Goal: Transaction & Acquisition: Purchase product/service

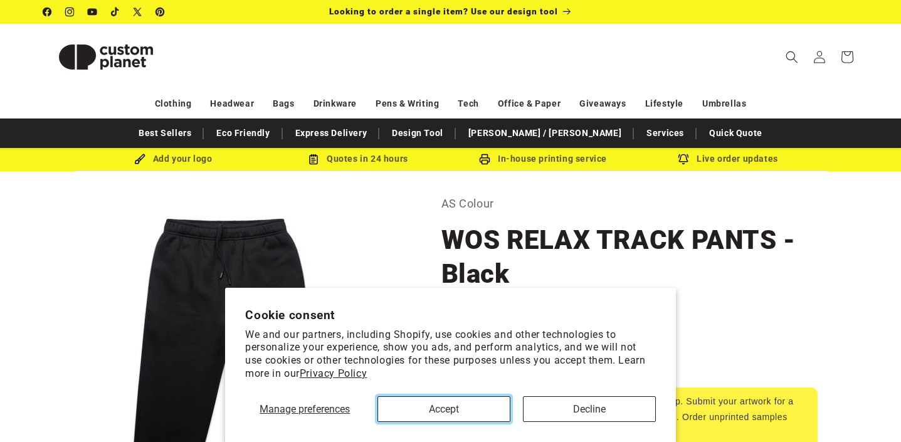
click at [458, 407] on button "Accept" at bounding box center [443, 409] width 133 height 26
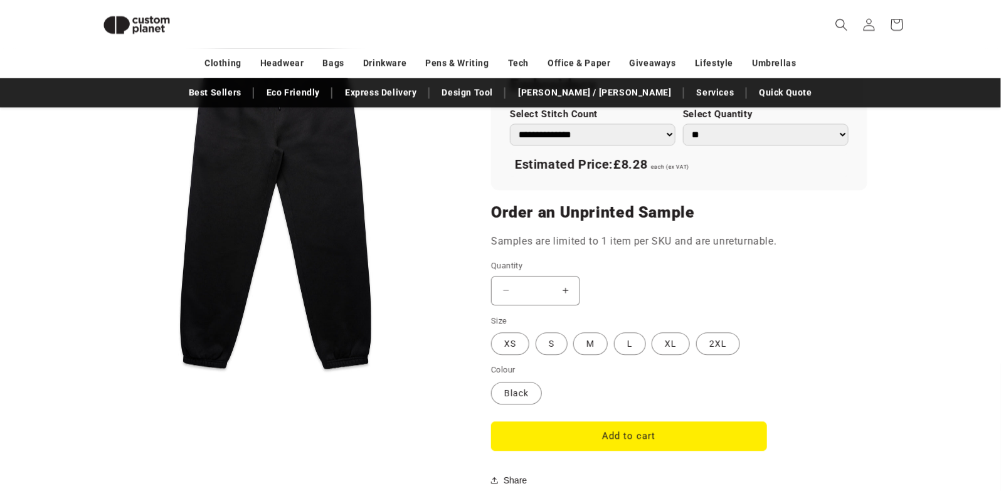
scroll to position [919, 0]
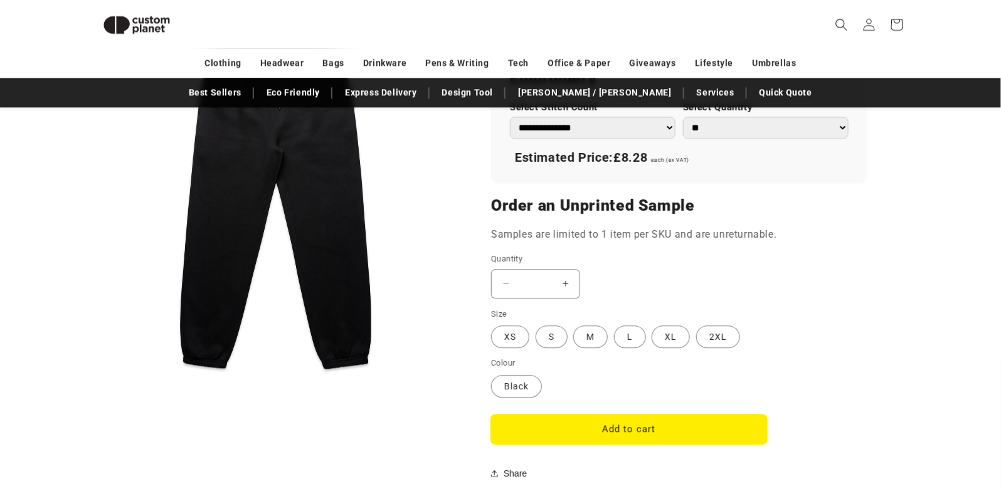
click at [630, 431] on button "Add to cart" at bounding box center [629, 428] width 276 height 29
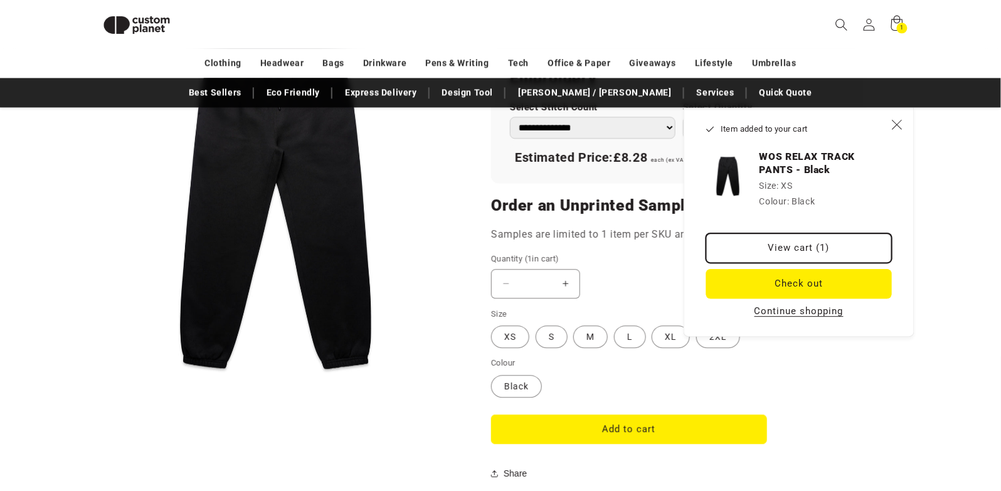
click at [805, 246] on link "View cart (1)" at bounding box center [799, 247] width 186 height 29
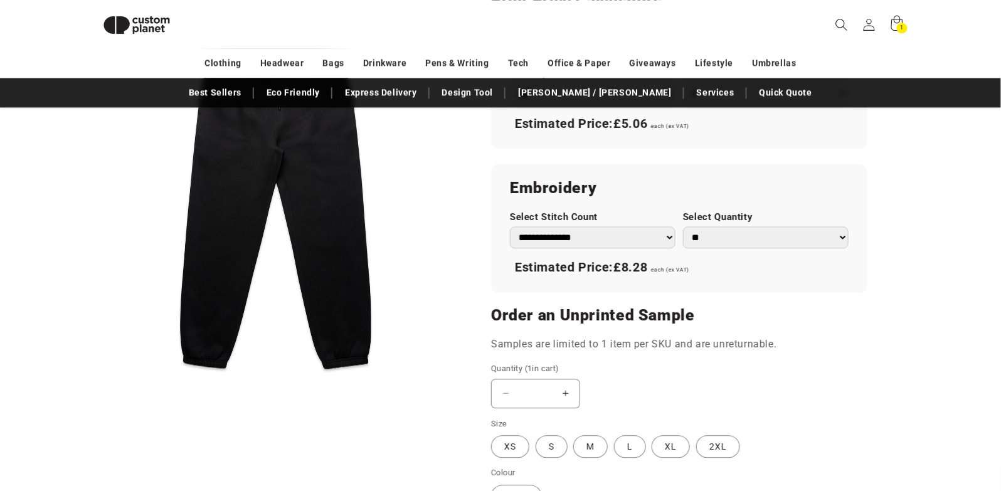
scroll to position [805, 0]
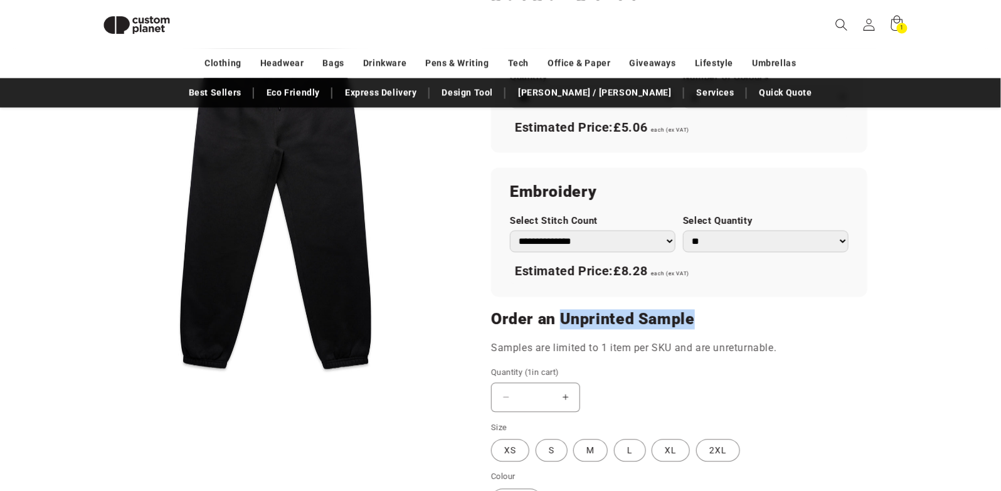
drag, startPoint x: 699, startPoint y: 318, endPoint x: 561, endPoint y: 313, distance: 138.0
click at [561, 314] on h2 "Order an Unprinted Sample" at bounding box center [679, 319] width 376 height 20
copy h2 "Unprinted Sample"
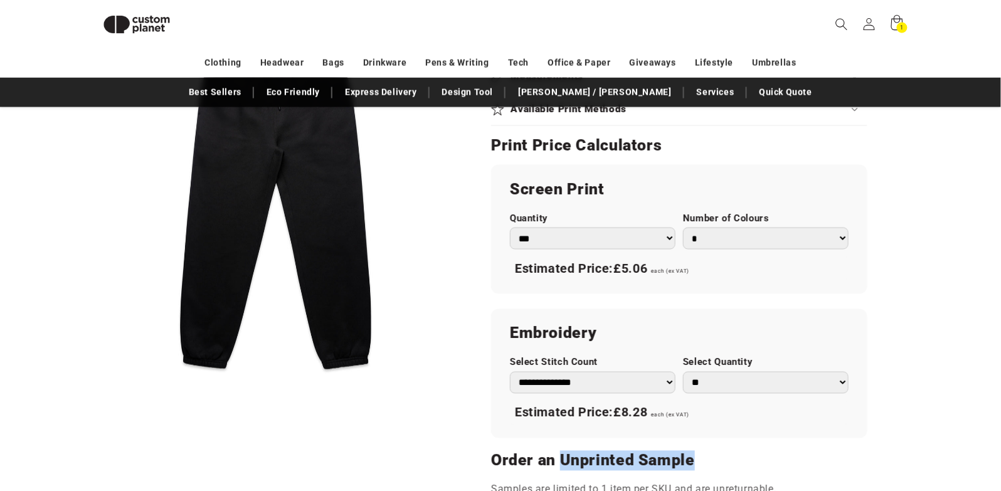
scroll to position [646, 0]
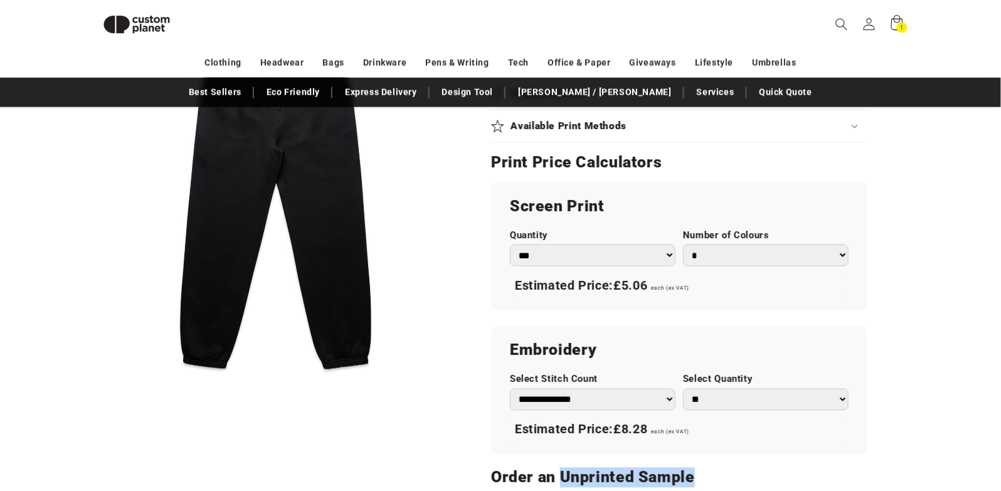
click at [625, 251] on select "*** *** *** **** **** **** ***** *****" at bounding box center [593, 256] width 166 height 22
click at [709, 253] on select "* * * * * * *" at bounding box center [766, 256] width 166 height 22
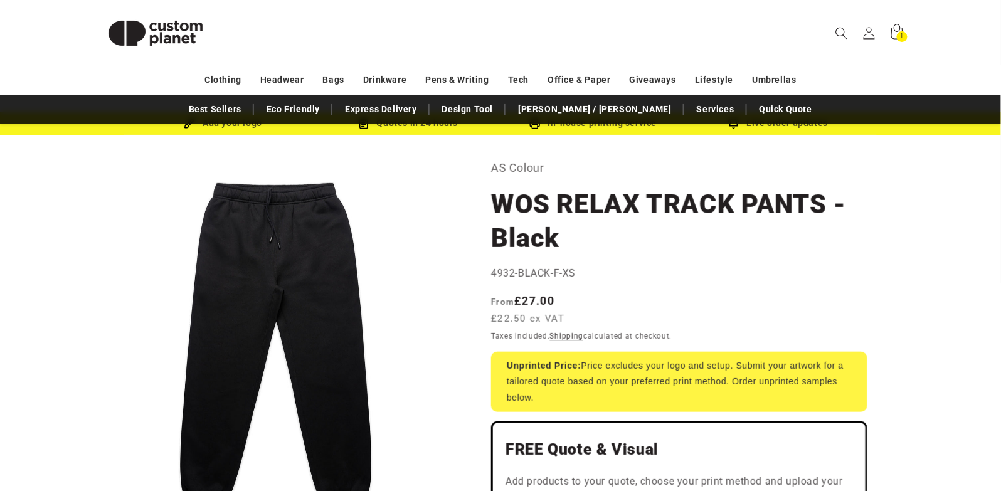
scroll to position [0, 0]
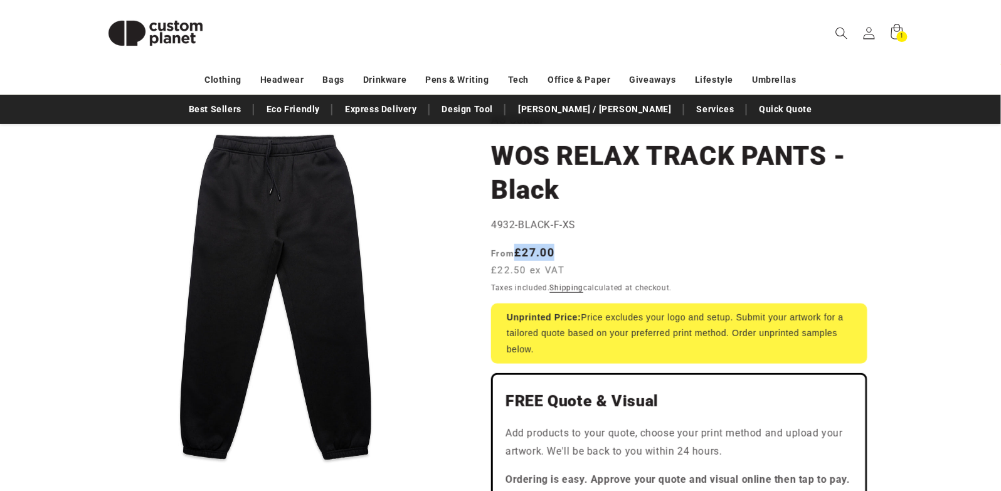
drag, startPoint x: 558, startPoint y: 256, endPoint x: 517, endPoint y: 256, distance: 40.8
click at [517, 256] on span "From £27.00 £22.50 ex VAT" at bounding box center [531, 261] width 80 height 34
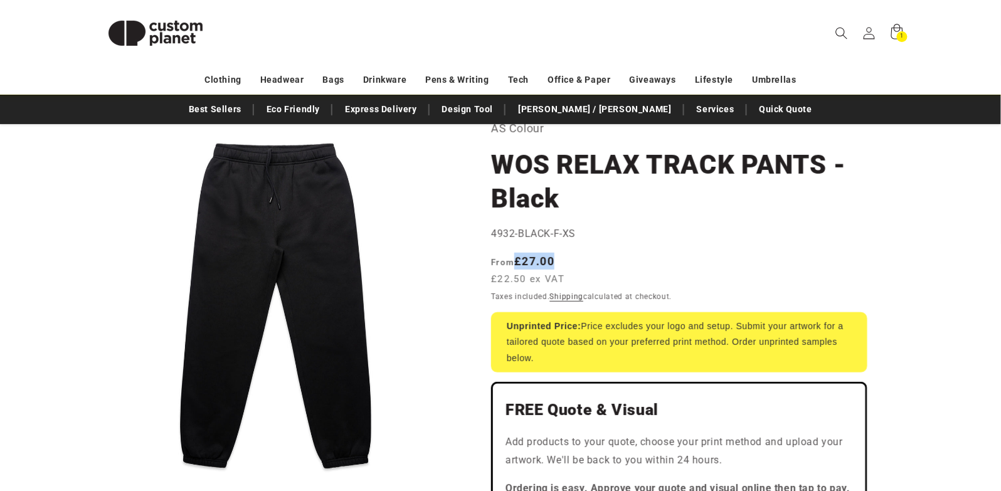
copy strong "£27.00"
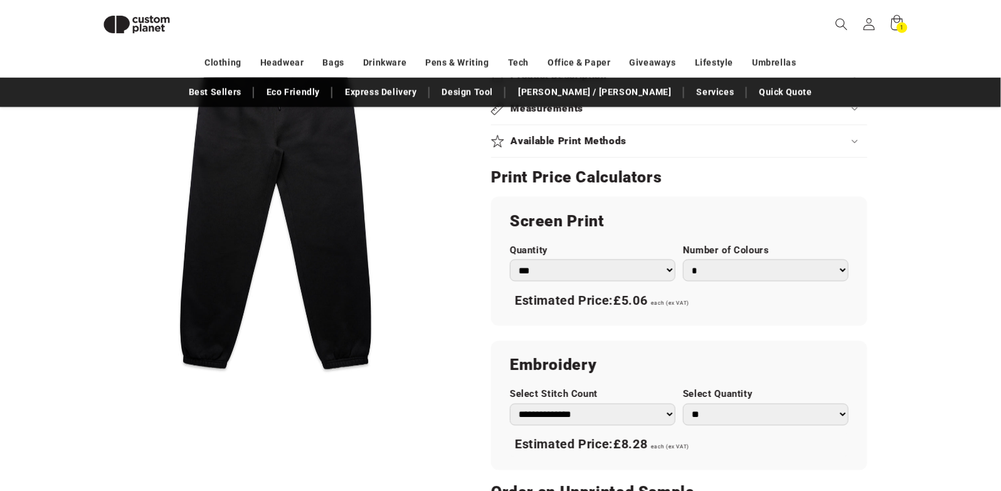
scroll to position [662, 0]
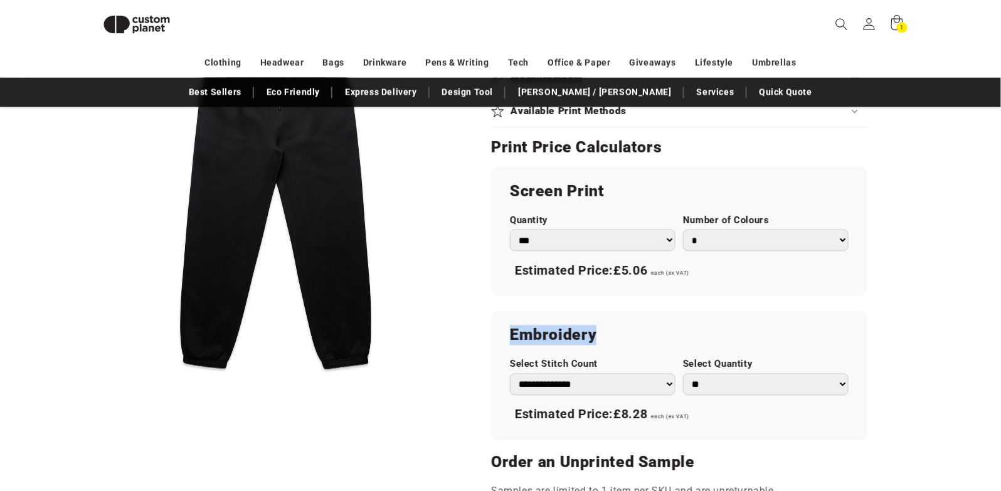
drag, startPoint x: 600, startPoint y: 329, endPoint x: 505, endPoint y: 333, distance: 94.8
click at [505, 333] on div "**********" at bounding box center [679, 375] width 376 height 129
copy h2 "Embroidery"
drag, startPoint x: 655, startPoint y: 269, endPoint x: 615, endPoint y: 268, distance: 39.5
click at [615, 268] on div "Estimated Price: £5.06 each (ex VAT)" at bounding box center [679, 271] width 339 height 26
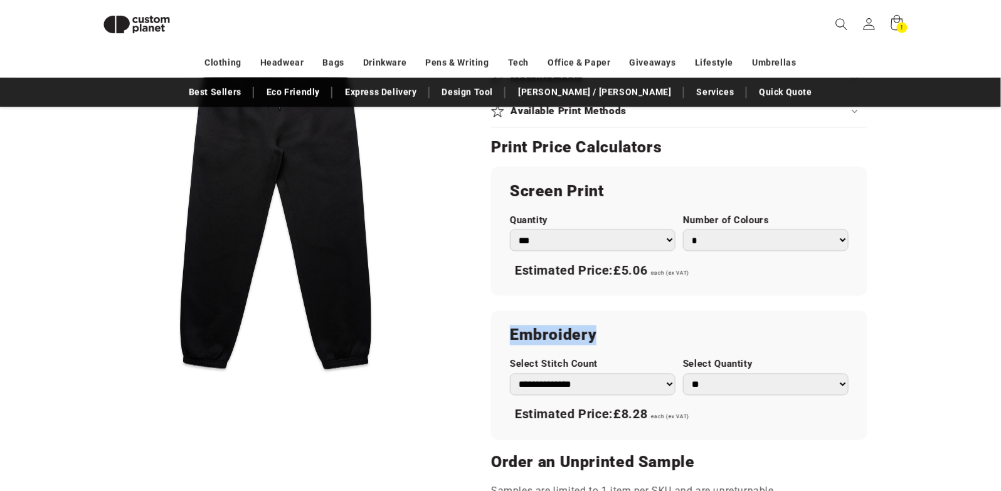
copy div "£5.06"
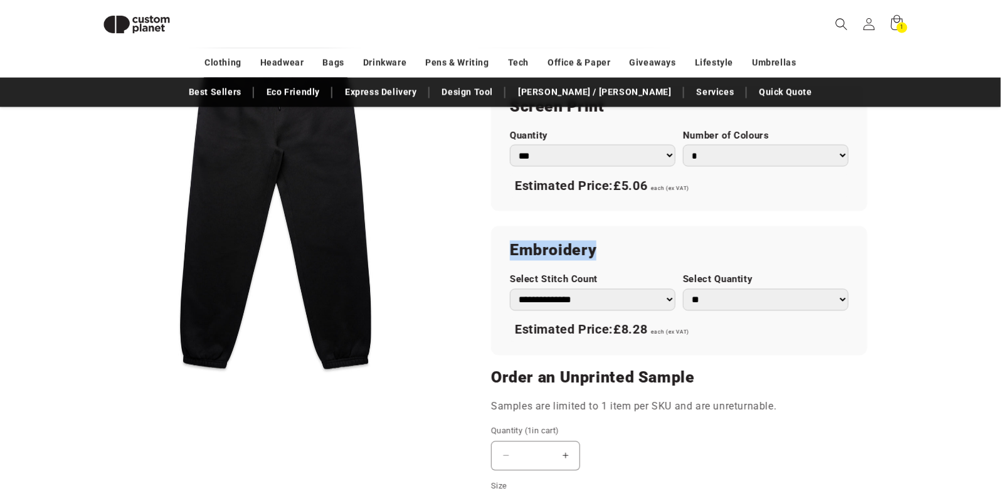
scroll to position [790, 0]
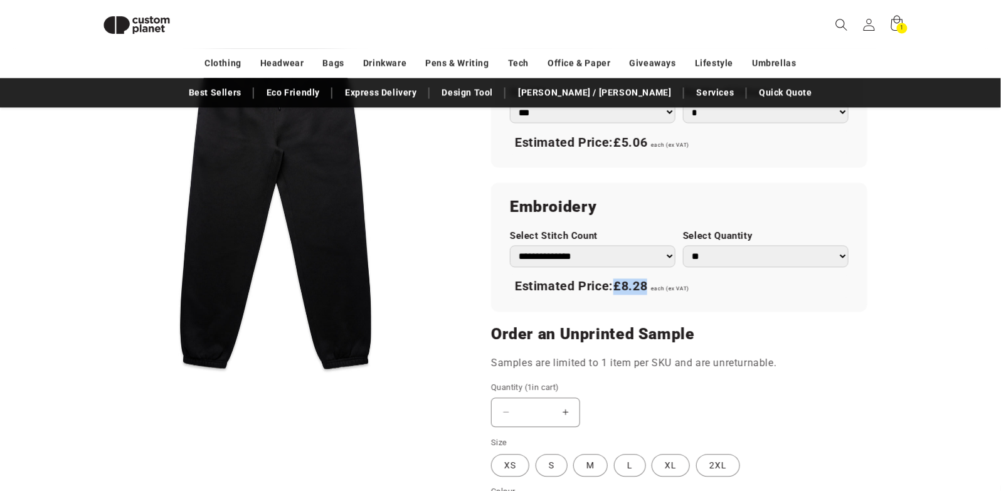
drag, startPoint x: 651, startPoint y: 287, endPoint x: 617, endPoint y: 287, distance: 34.5
click at [617, 287] on div "Estimated Price: £8.28 each (ex VAT)" at bounding box center [679, 286] width 339 height 26
copy span "£8.28"
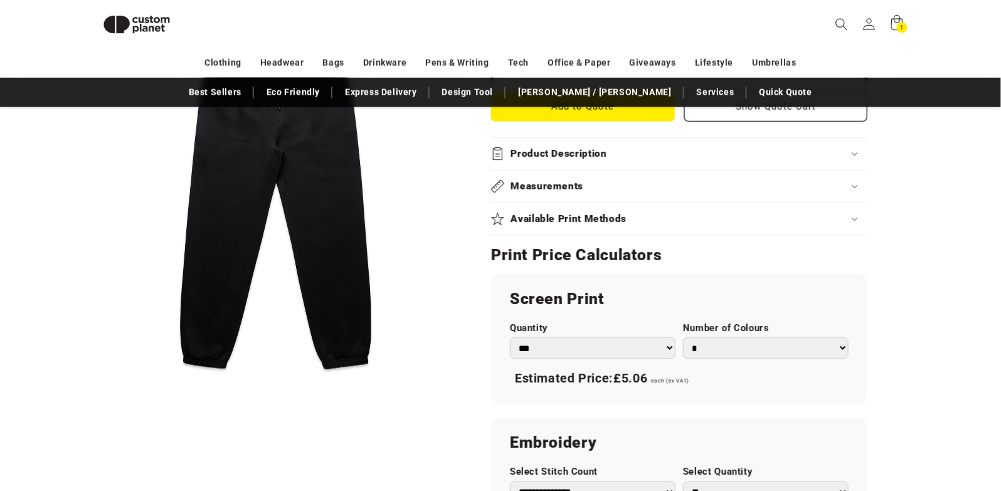
scroll to position [552, 0]
click at [598, 342] on select "*** *** *** **** **** **** ***** *****" at bounding box center [593, 350] width 166 height 22
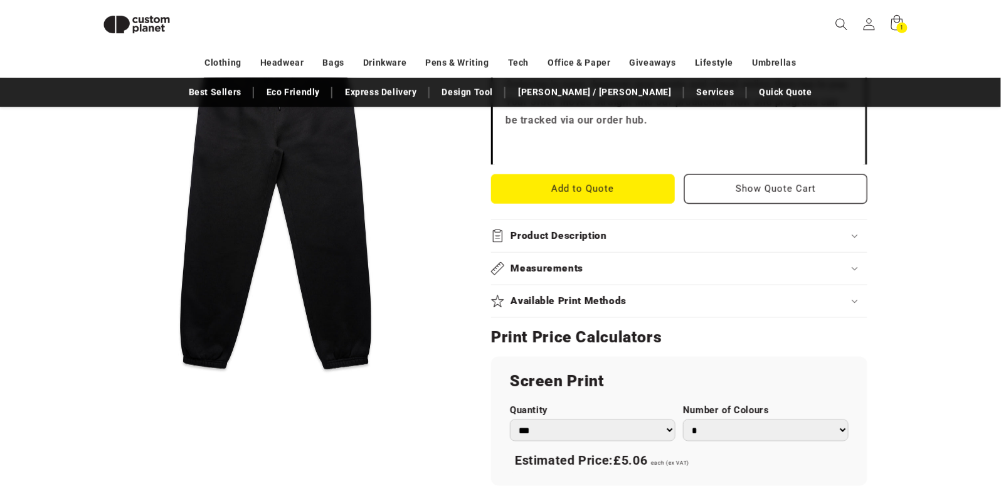
scroll to position [349, 0]
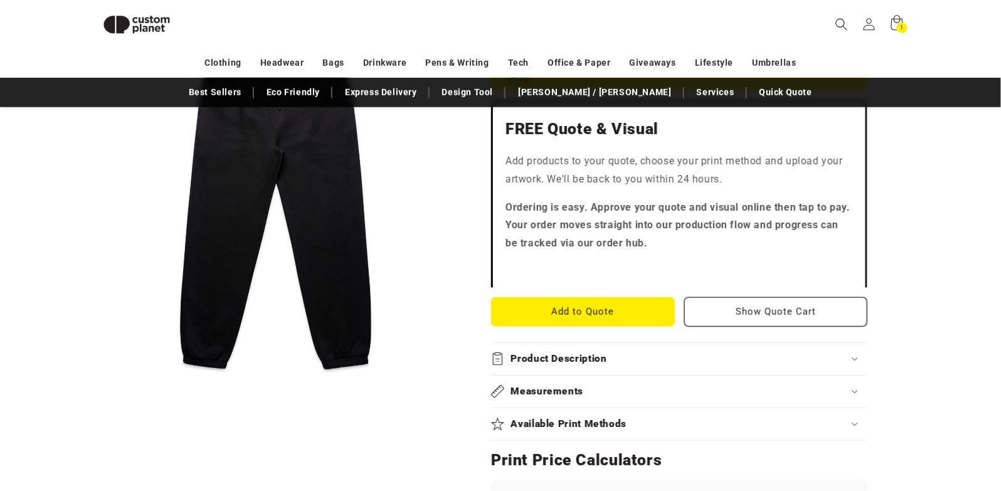
click at [583, 357] on h2 "Product Description" at bounding box center [559, 358] width 96 height 13
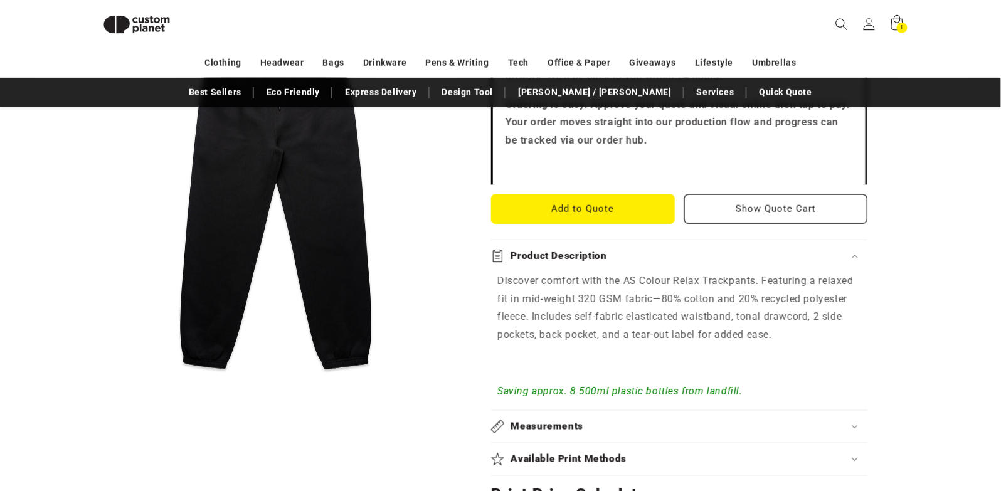
scroll to position [460, 0]
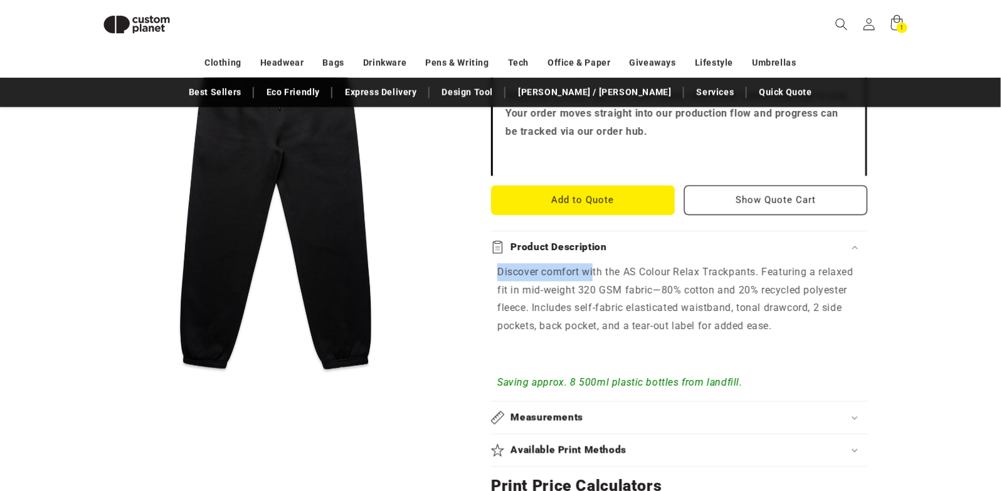
drag, startPoint x: 496, startPoint y: 270, endPoint x: 594, endPoint y: 277, distance: 98.0
click at [594, 277] on div "Discover comfort with the AS Colour Relax Trackpants. Featuring a relaxed fit i…" at bounding box center [679, 327] width 376 height 129
drag, startPoint x: 627, startPoint y: 288, endPoint x: 649, endPoint y: 271, distance: 27.7
click at [627, 288] on span "Discover comfort with the AS Colour Relax Trackpants. Featuring a relaxed fit i…" at bounding box center [675, 299] width 356 height 66
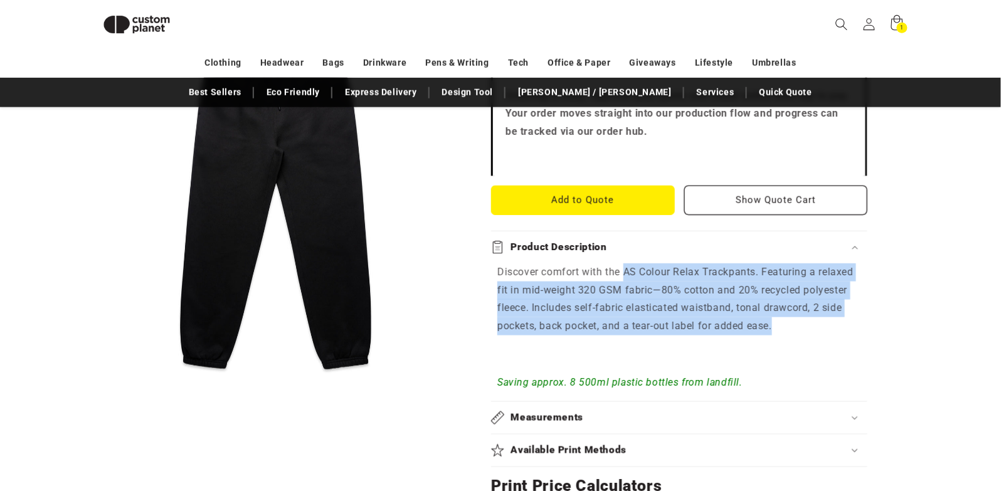
drag, startPoint x: 625, startPoint y: 272, endPoint x: 782, endPoint y: 328, distance: 167.0
click at [782, 328] on p "Discover comfort with the AS Colour Relax Trackpants. Featuring a relaxed fit i…" at bounding box center [679, 299] width 364 height 72
copy span "AS Colour Relax Trackpants. Featuring a relaxed fit in mid-weight 320 GSM fabri…"
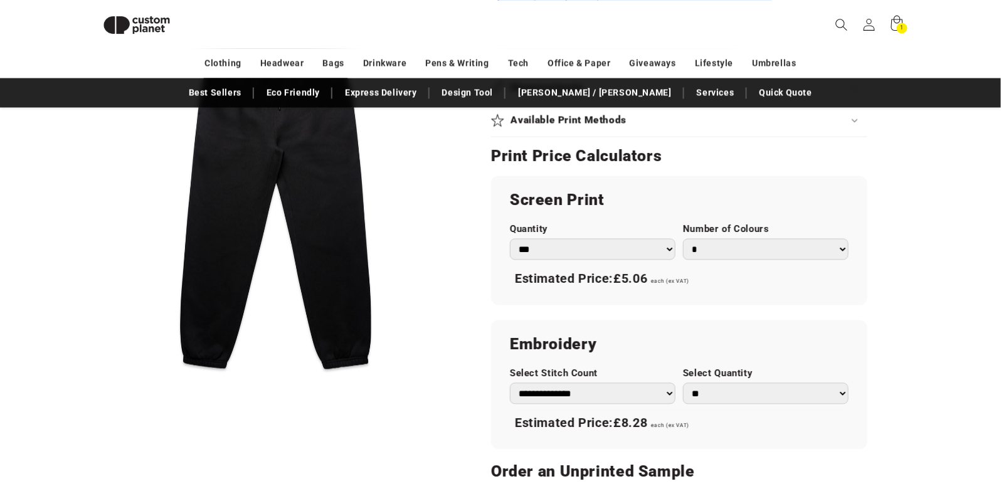
scroll to position [728, 0]
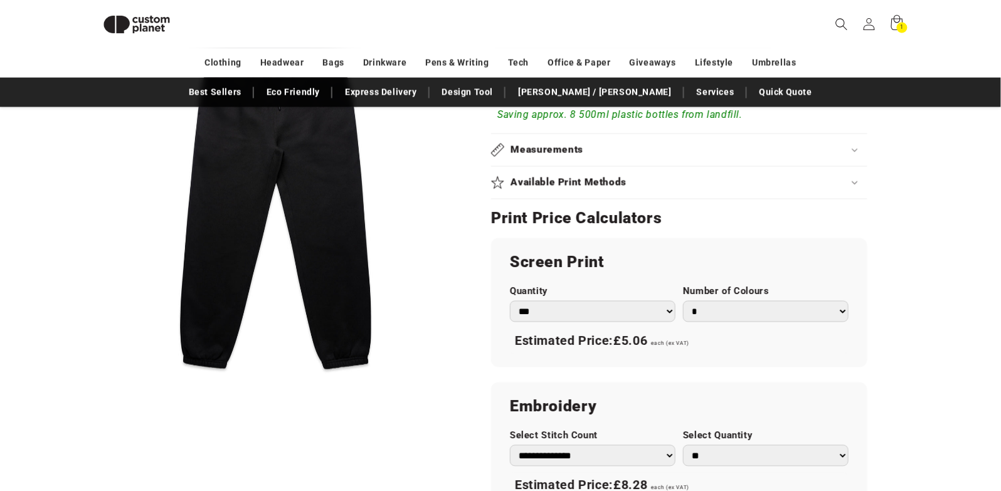
click at [616, 182] on h2 "Available Print Methods" at bounding box center [569, 182] width 116 height 13
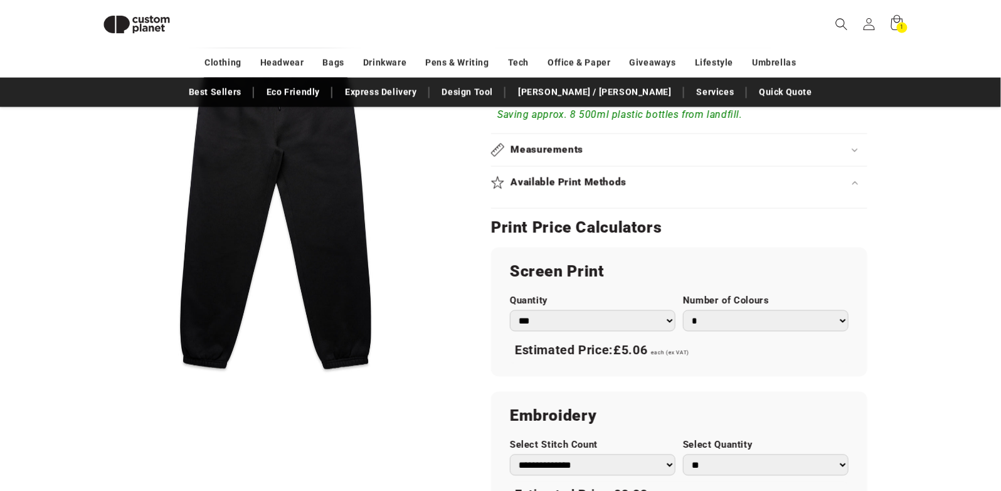
click at [616, 182] on h2 "Available Print Methods" at bounding box center [569, 182] width 116 height 13
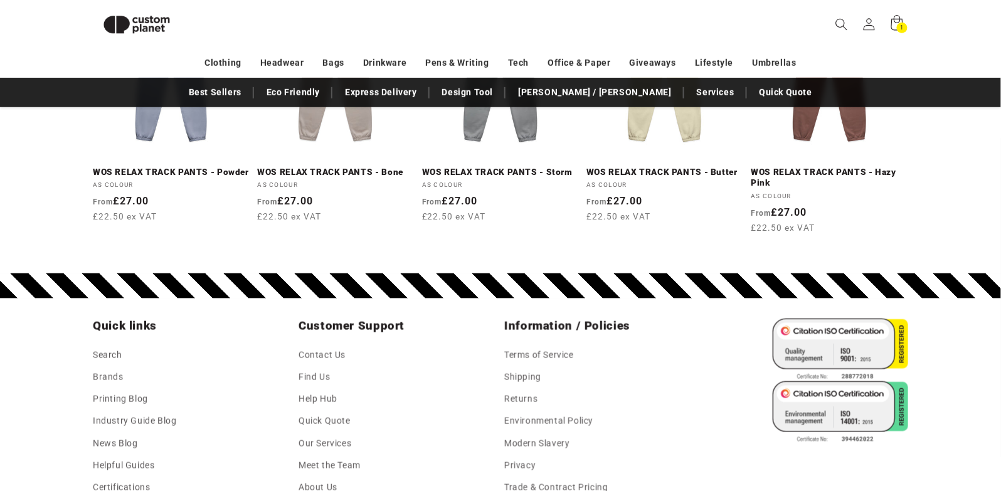
scroll to position [1869, 0]
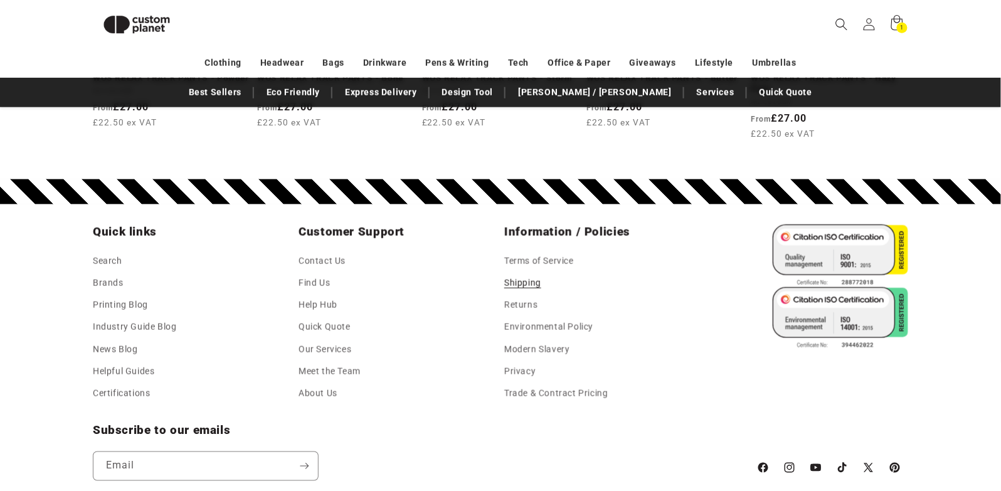
click at [527, 280] on link "Shipping" at bounding box center [522, 283] width 37 height 22
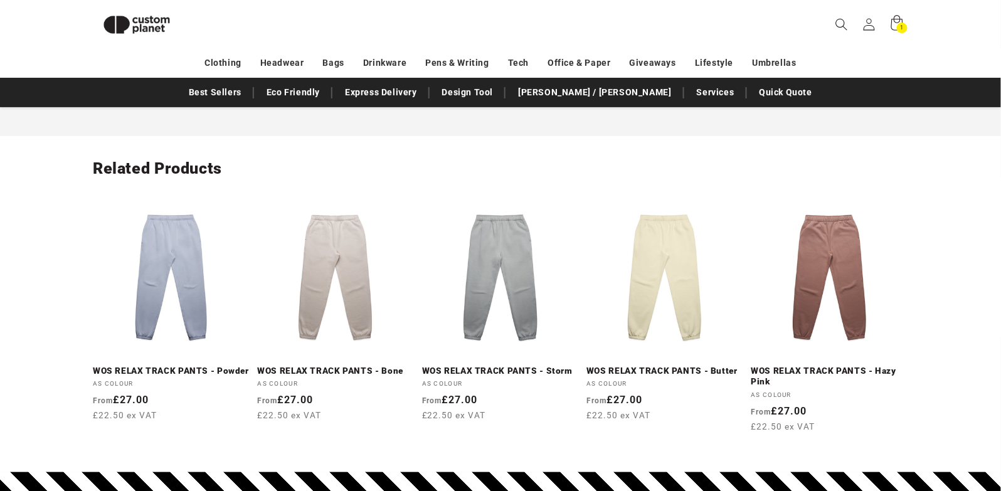
scroll to position [1951, 0]
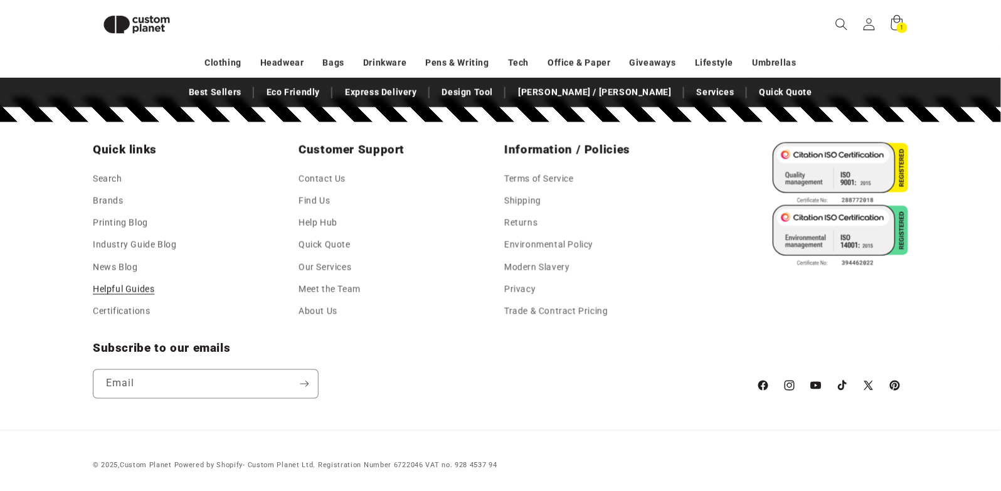
click at [136, 284] on link "Helpful Guides" at bounding box center [123, 289] width 61 height 22
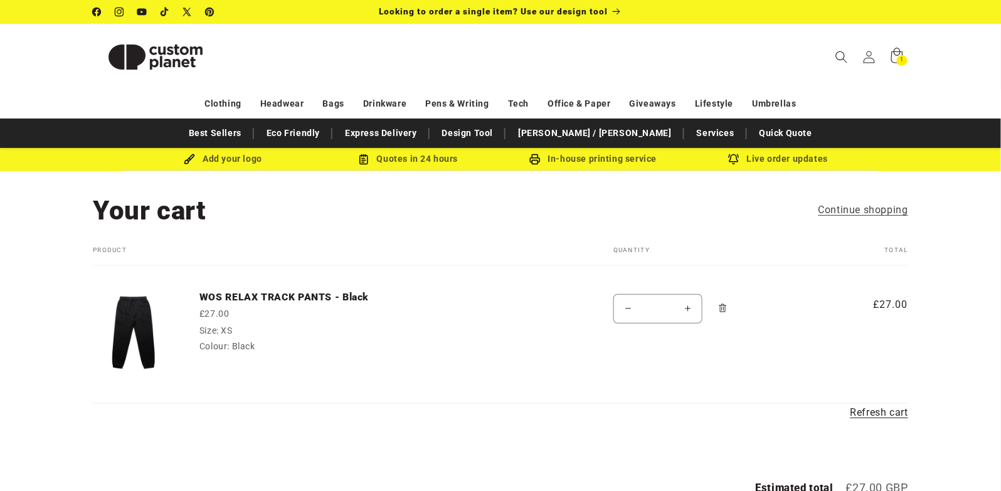
drag, startPoint x: 900, startPoint y: 307, endPoint x: 872, endPoint y: 308, distance: 27.6
click at [872, 308] on div "Your cart Continue shopping Your cart is empty Continue shopping Have an accoun…" at bounding box center [500, 308] width 878 height 229
copy table "Your cart Product Total Quantity Total WOS RELAX TRACK PANTS - Black £27.00 Siz…"
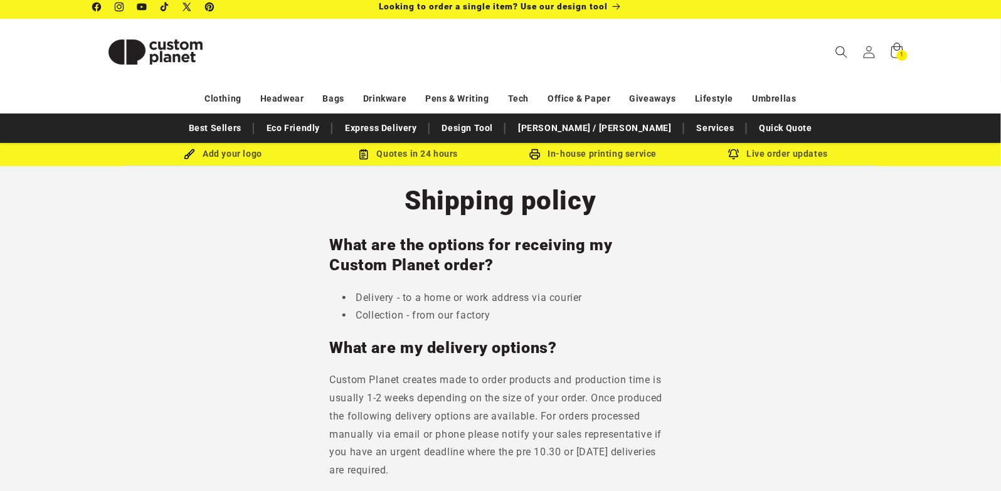
scroll to position [4, 0]
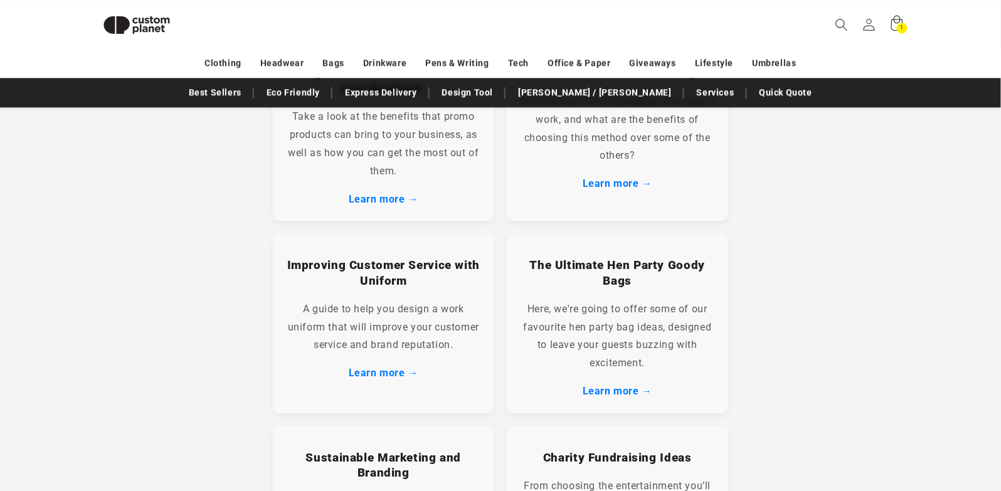
scroll to position [939, 0]
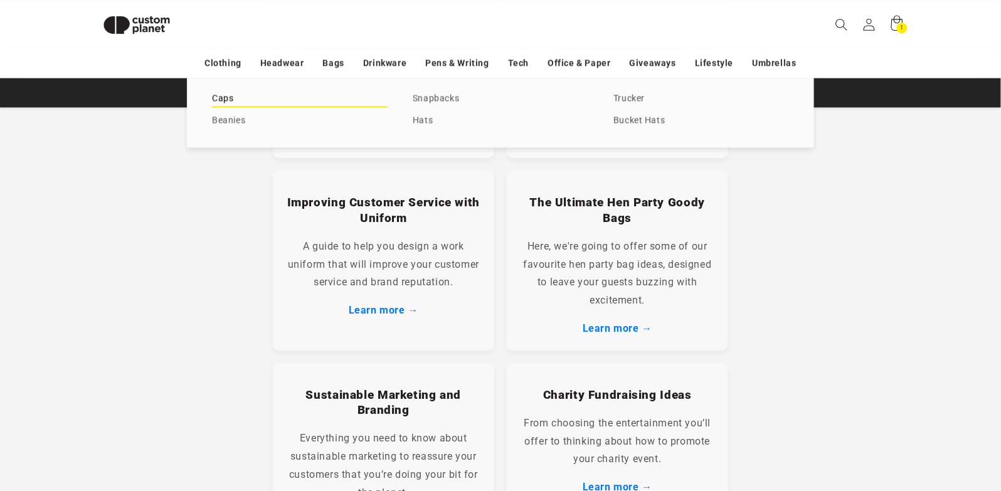
click at [223, 98] on link "Caps" at bounding box center [300, 98] width 176 height 17
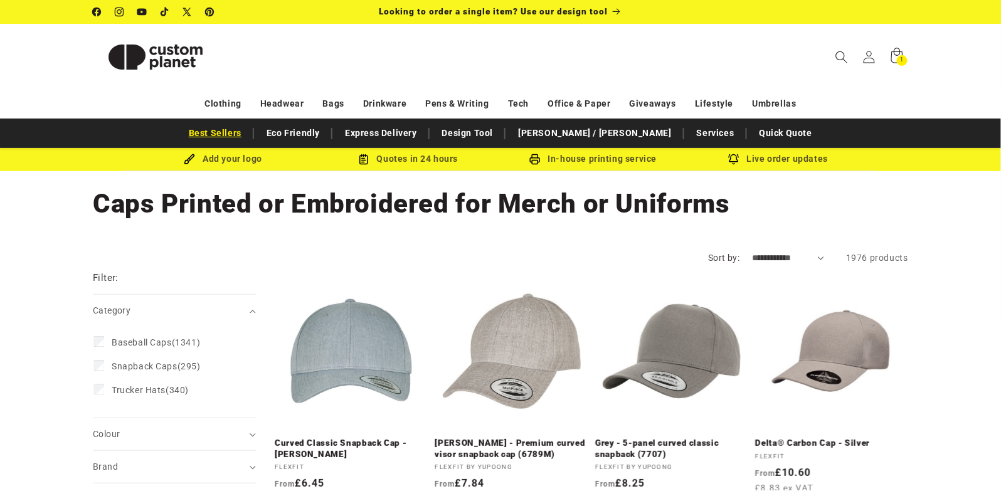
click at [248, 133] on link "Best Sellers" at bounding box center [214, 133] width 65 height 22
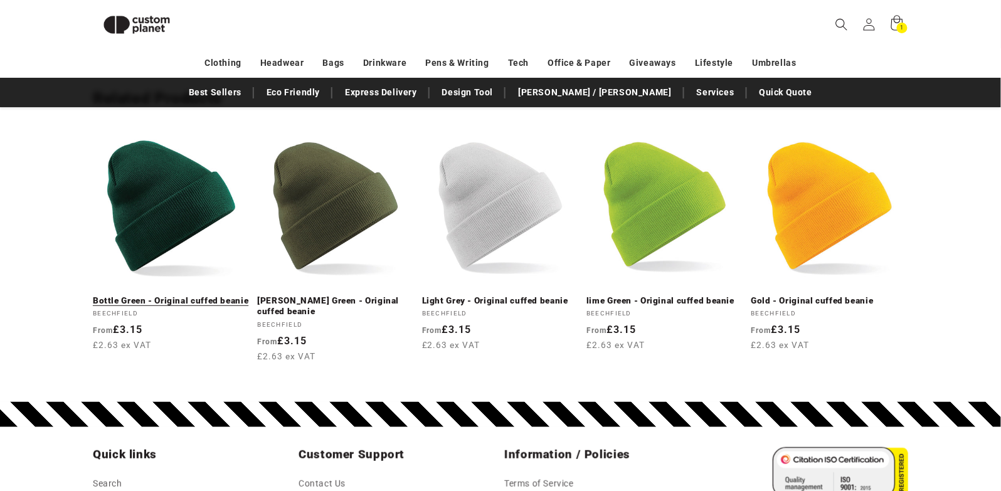
scroll to position [1457, 0]
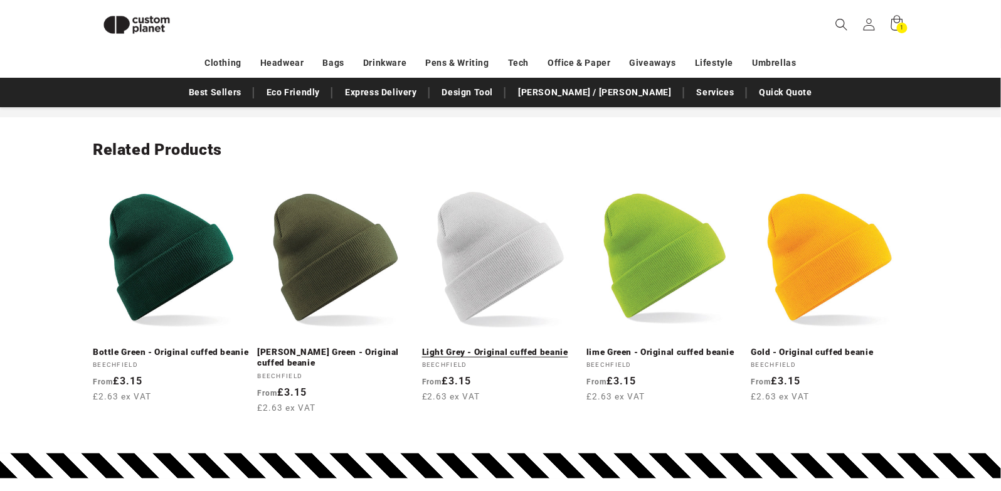
click at [495, 347] on link "Light Grey - Original cuffed beanie" at bounding box center [500, 352] width 157 height 11
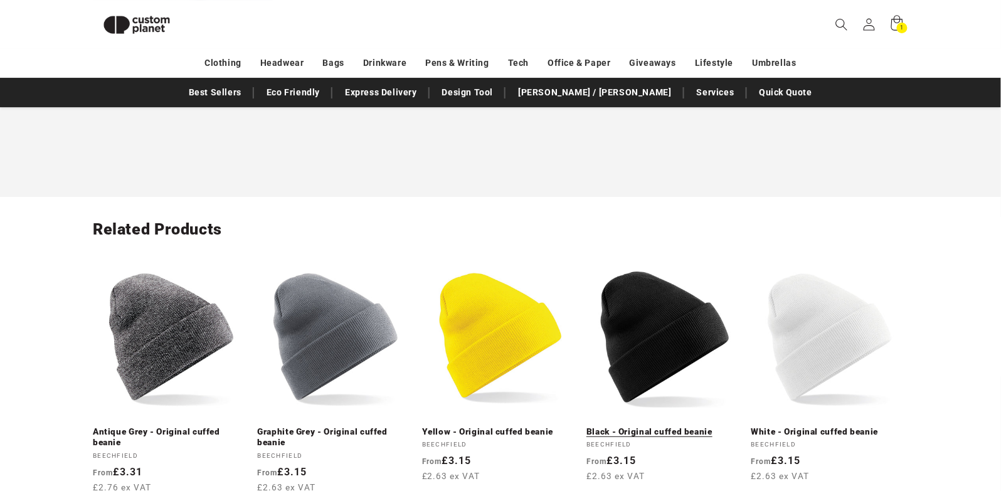
click at [673, 426] on link "Black - Original cuffed beanie" at bounding box center [664, 431] width 157 height 11
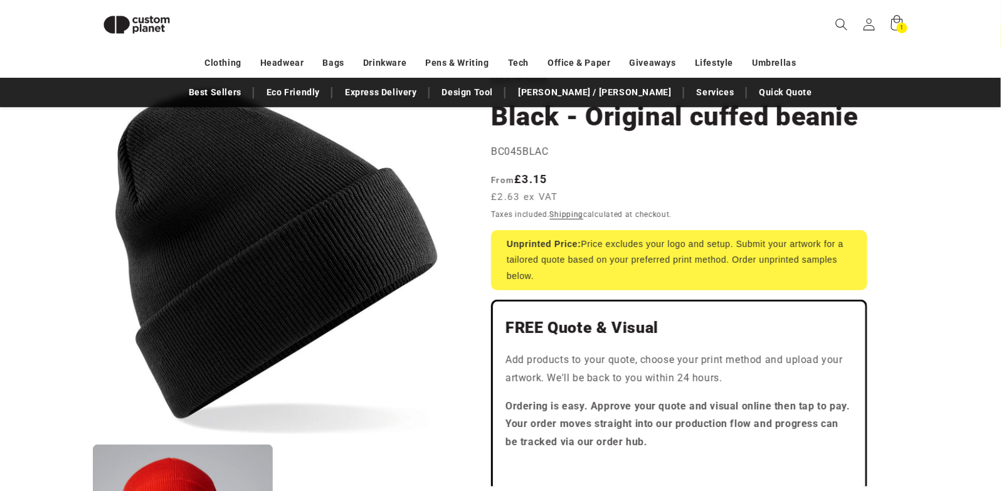
scroll to position [103, 0]
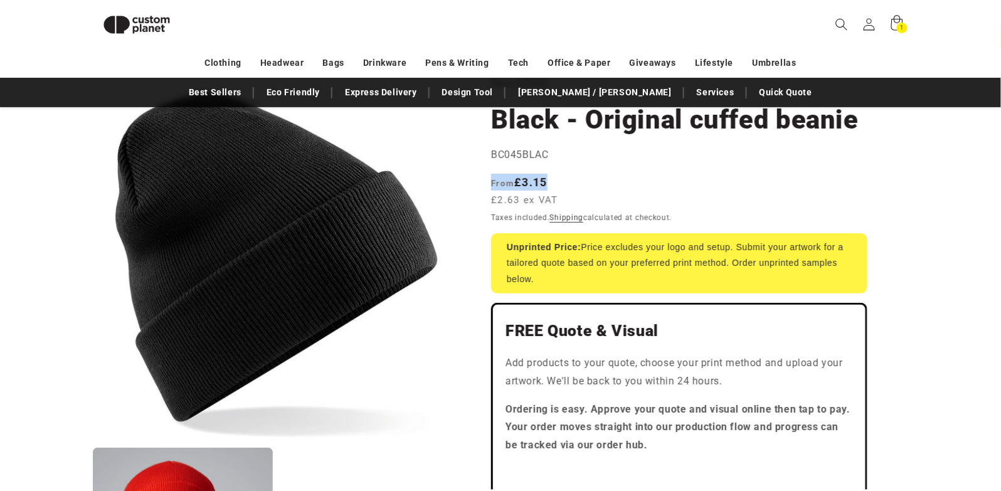
drag, startPoint x: 553, startPoint y: 185, endPoint x: 490, endPoint y: 183, distance: 63.4
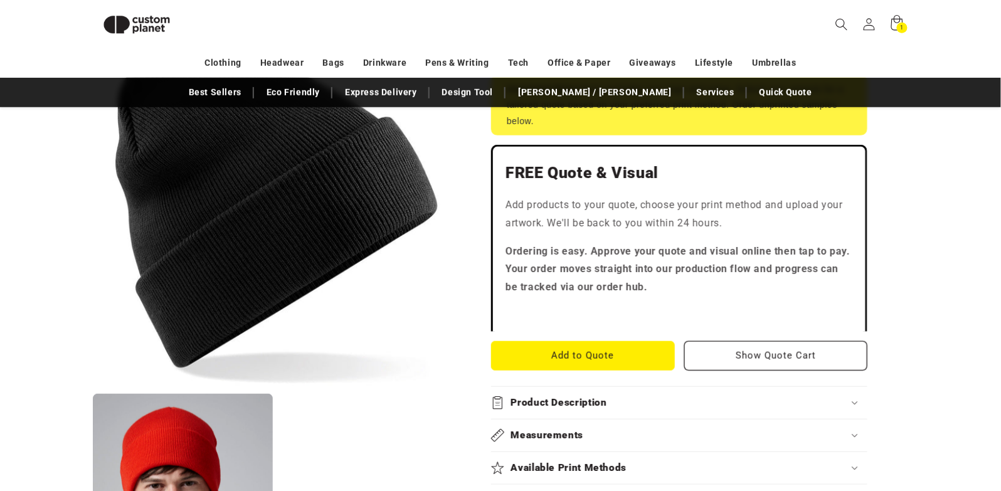
scroll to position [75, 0]
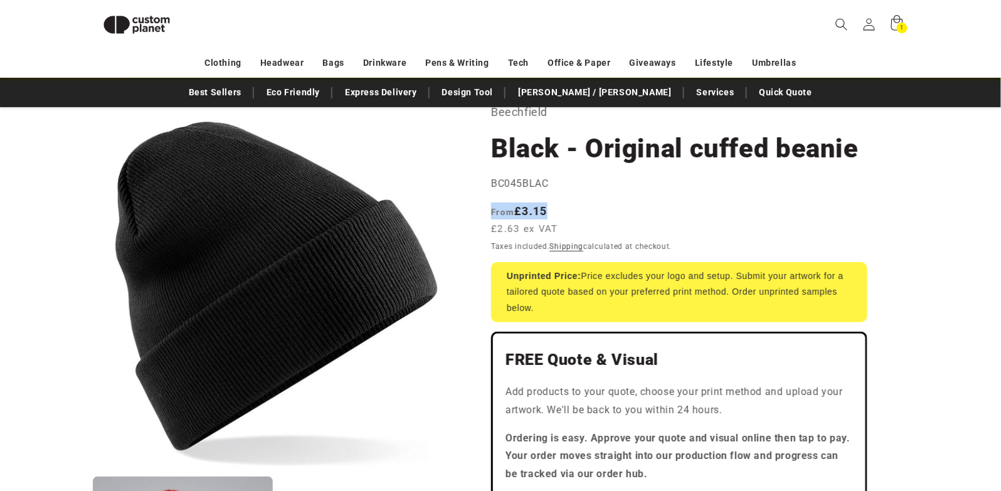
copy div "Regular price From £3.15"
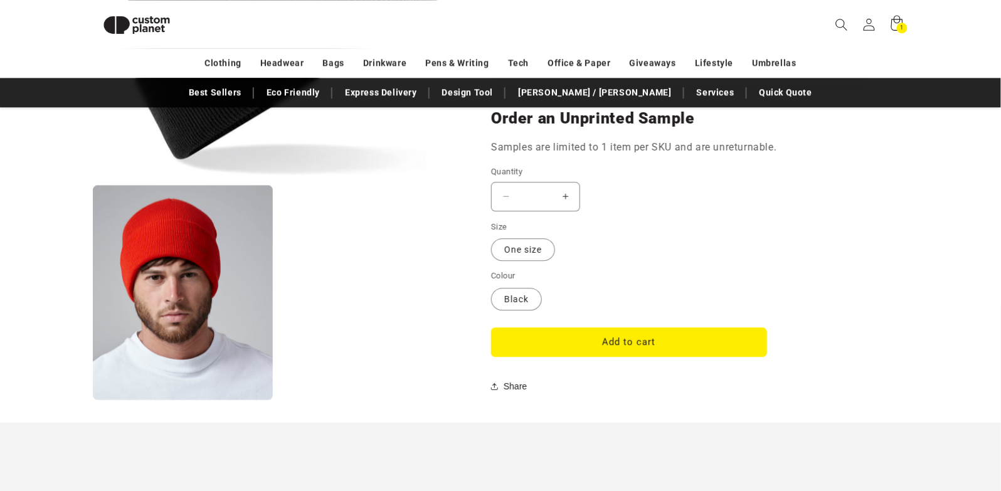
scroll to position [970, 0]
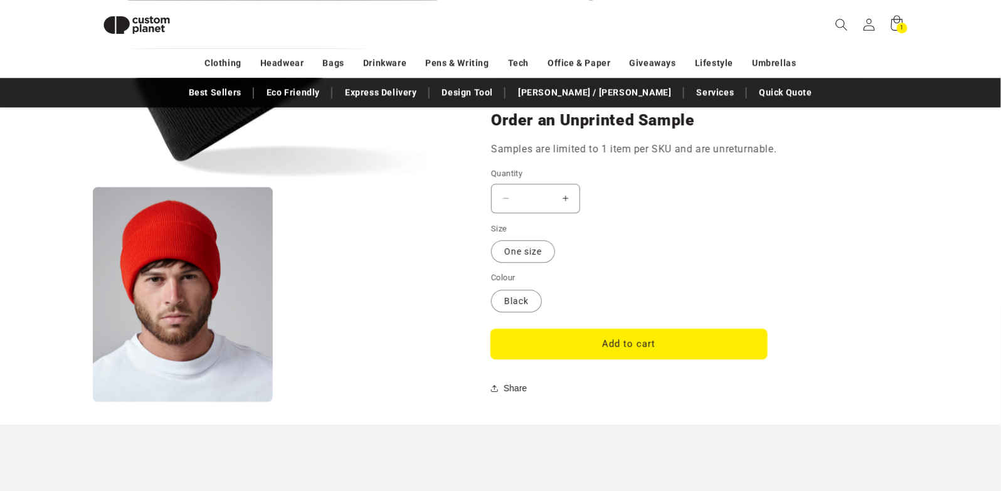
click at [623, 336] on button "Add to cart" at bounding box center [629, 343] width 276 height 29
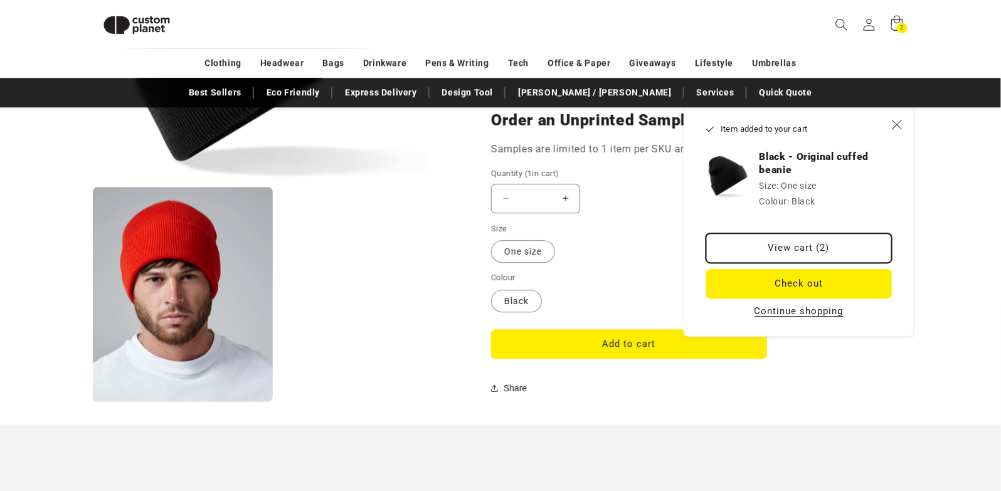
click at [784, 254] on link "View cart (2)" at bounding box center [799, 247] width 186 height 29
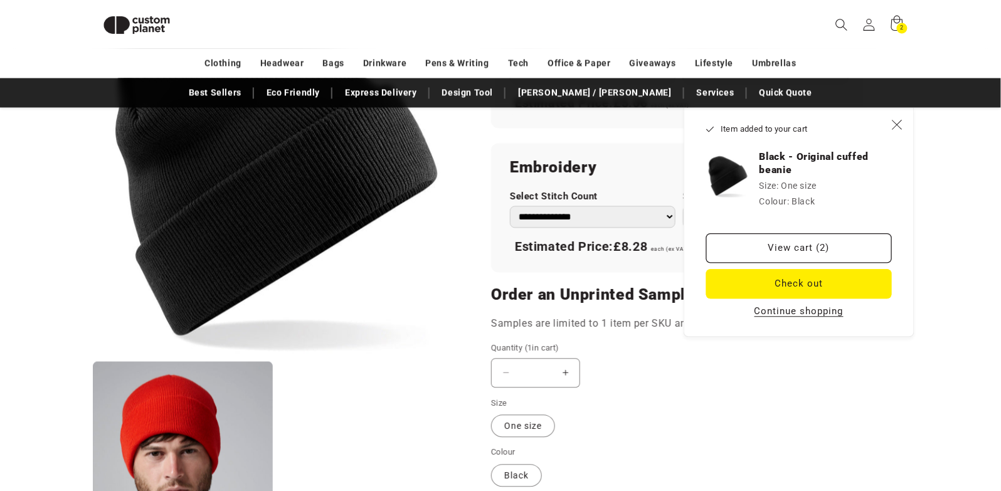
scroll to position [493, 0]
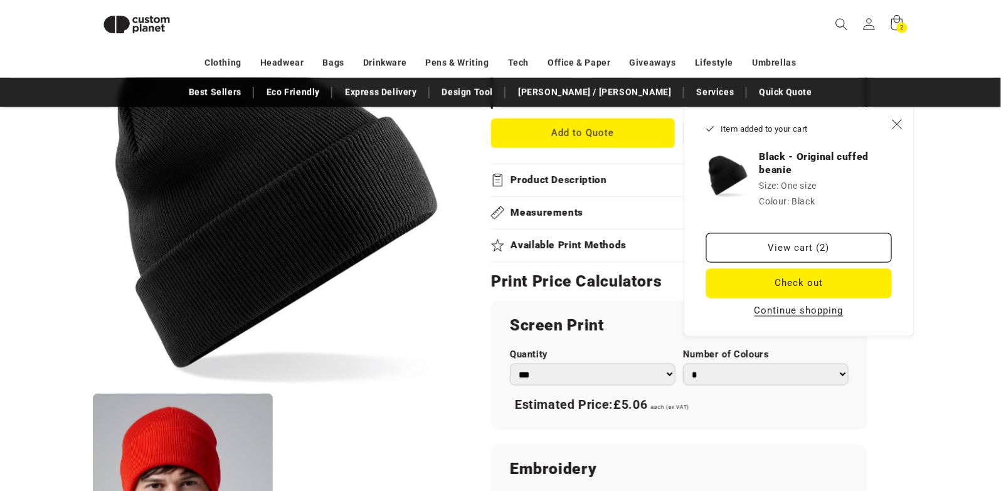
click at [951, 339] on product-info "Skip to product information Open media 1 in modal Open media 2 in modal NaN / o…" at bounding box center [500, 281] width 1001 height 1240
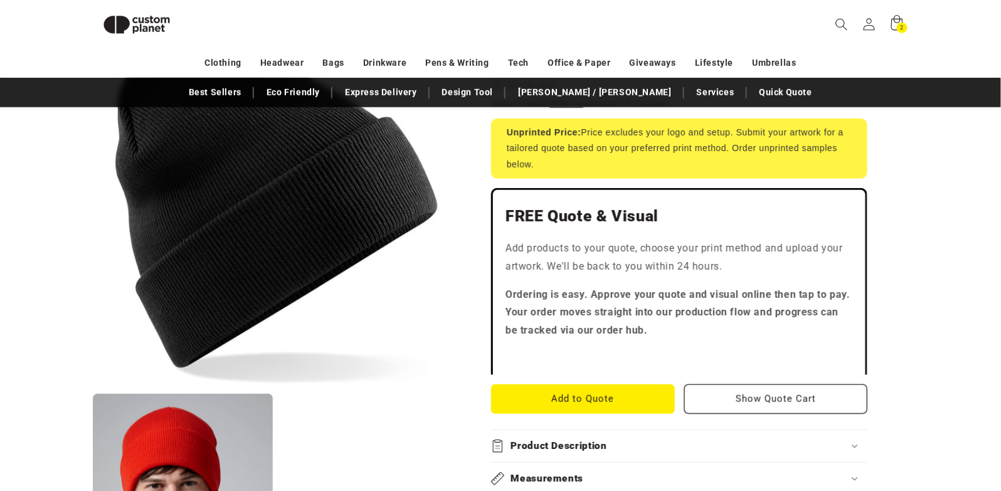
scroll to position [362, 0]
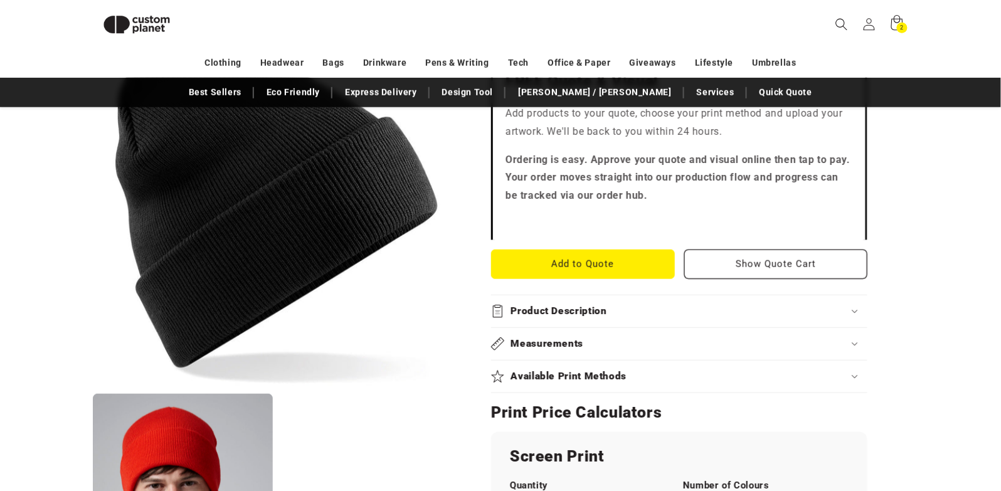
click at [590, 313] on h2 "Product Description" at bounding box center [559, 311] width 96 height 13
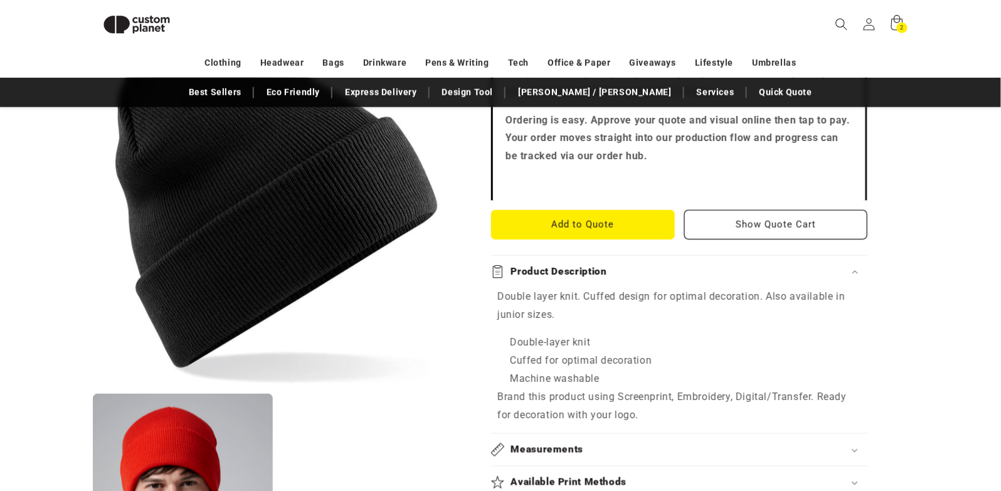
scroll to position [438, 0]
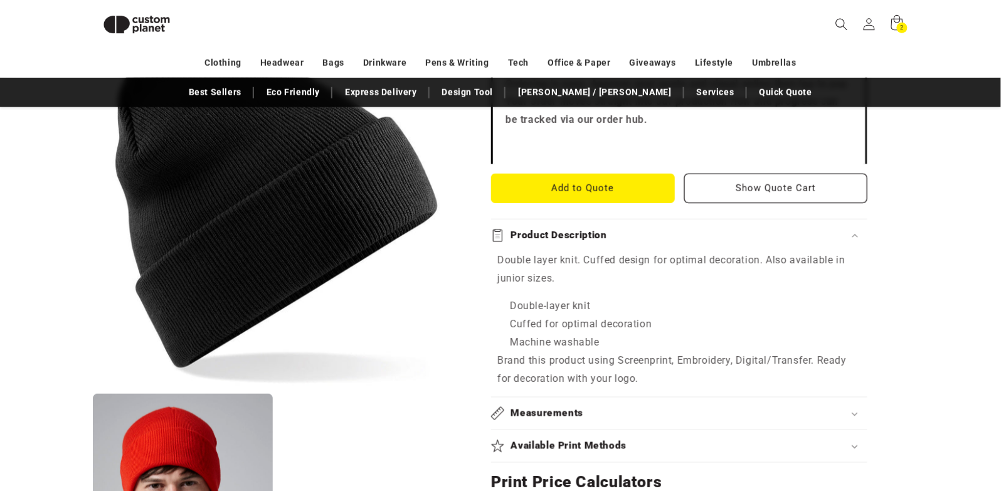
drag, startPoint x: 498, startPoint y: 259, endPoint x: 648, endPoint y: 377, distance: 191.1
click at [648, 377] on div "Double layer knit. Cuffed design for optimal decoration. Also available in juni…" at bounding box center [679, 319] width 376 height 137
copy div "Double layer knit. Cuffed design for optimal decoration. Also available in juni…"
click at [732, 275] on p "Double layer knit. Cuffed design for optimal decoration. Also available in juni…" at bounding box center [679, 269] width 364 height 36
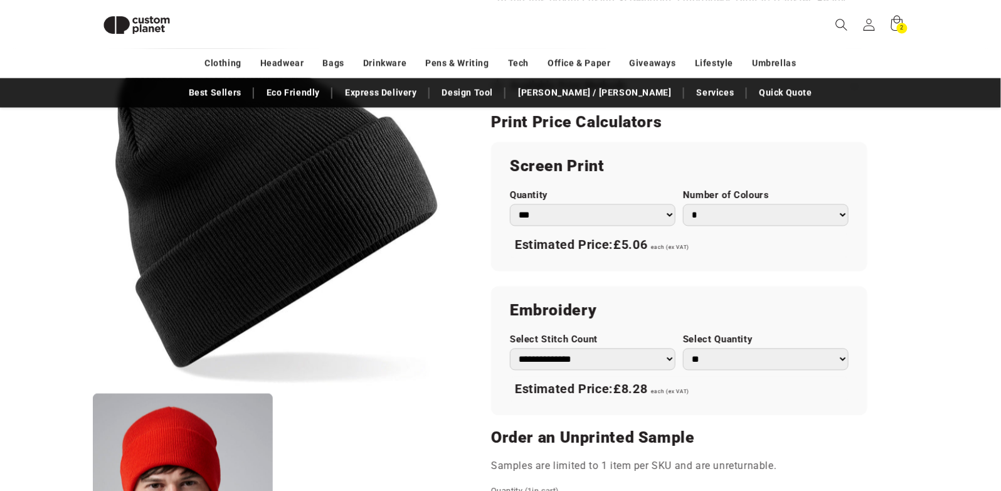
scroll to position [819, 0]
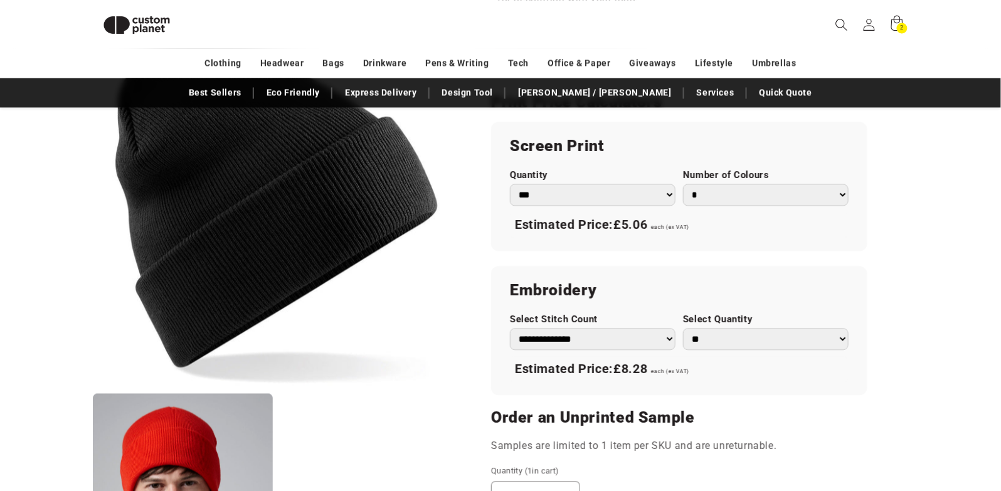
click at [650, 198] on select "*** *** *** **** **** **** ***** *****" at bounding box center [593, 195] width 166 height 22
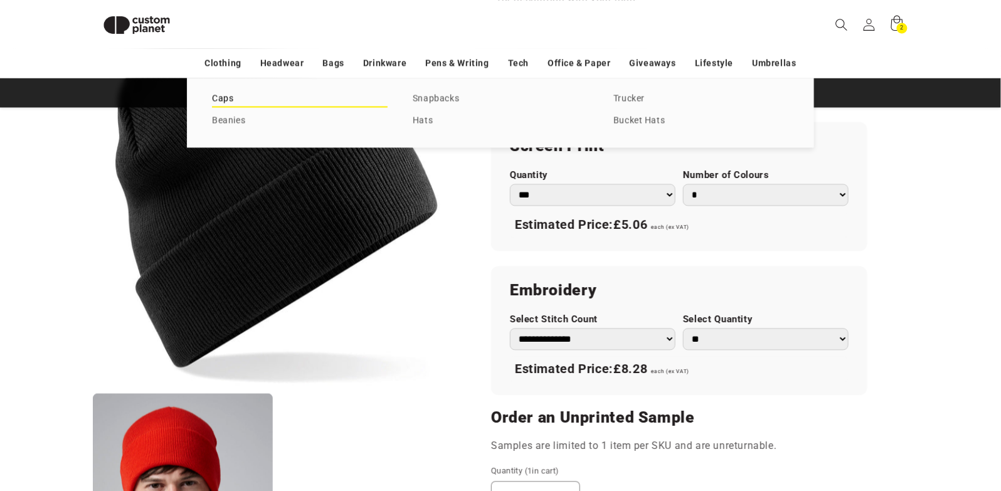
click at [225, 97] on link "Caps" at bounding box center [300, 98] width 176 height 17
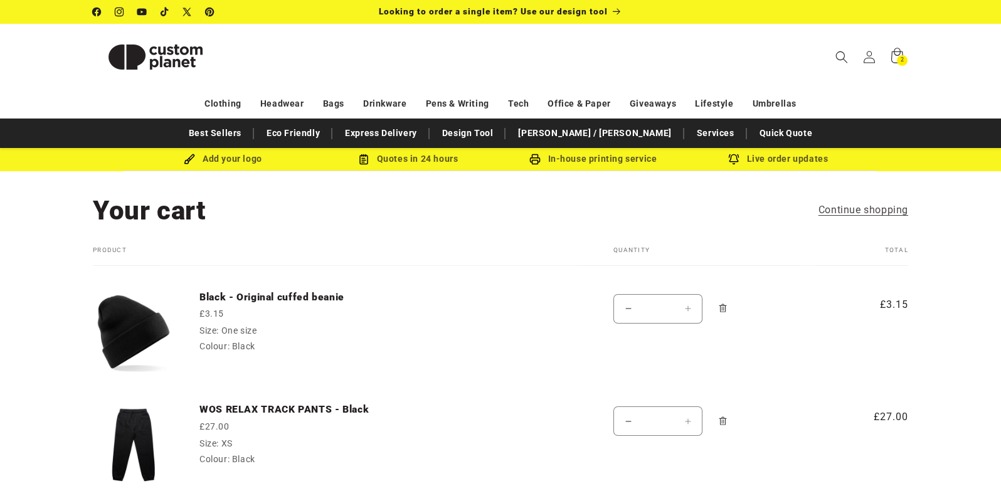
click at [196, 312] on td "Black - Original cuffed beanie £3.15 Size: One size Colour: Black" at bounding box center [378, 322] width 408 height 113
click at [129, 324] on img at bounding box center [134, 332] width 82 height 82
